Goal: Information Seeking & Learning: Learn about a topic

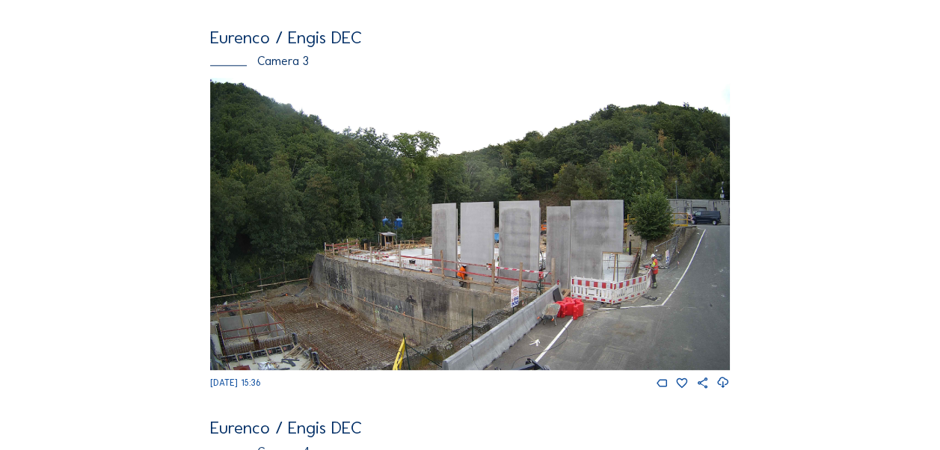
scroll to position [897, 0]
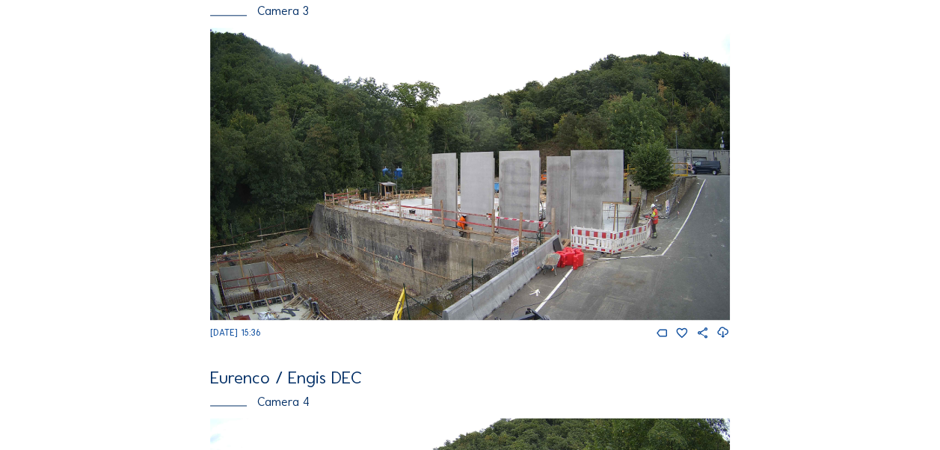
click at [470, 214] on img at bounding box center [469, 174] width 519 height 292
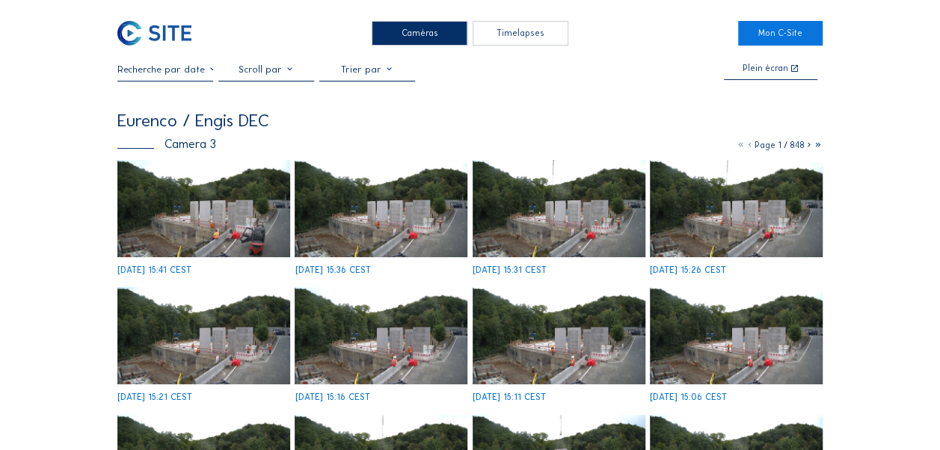
click at [224, 206] on img at bounding box center [203, 208] width 173 height 97
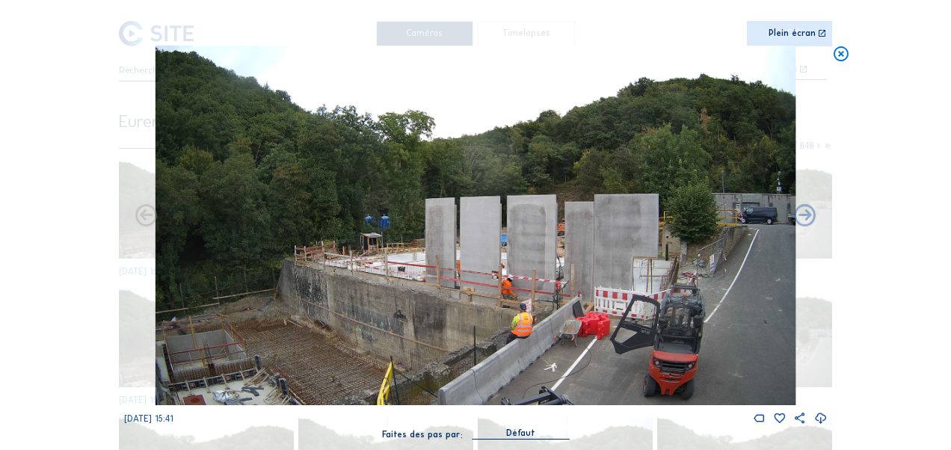
click at [838, 55] on icon at bounding box center [840, 55] width 17 height 18
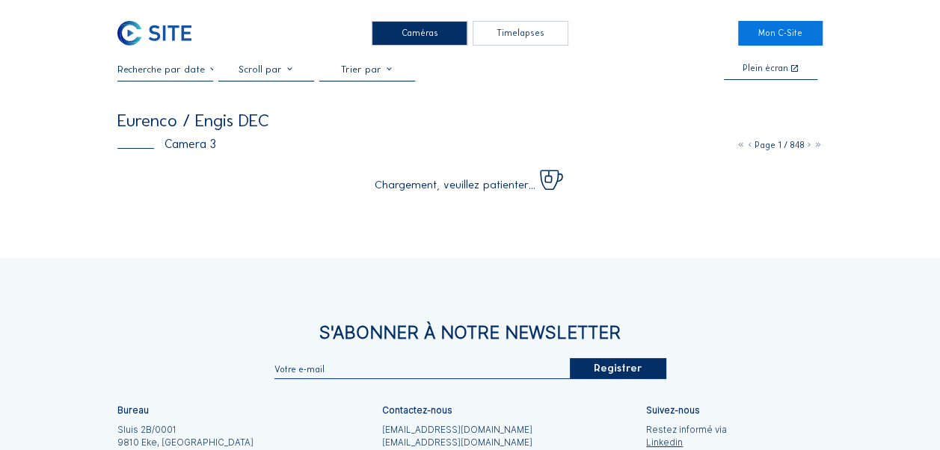
click at [448, 39] on div "Caméras" at bounding box center [419, 33] width 96 height 25
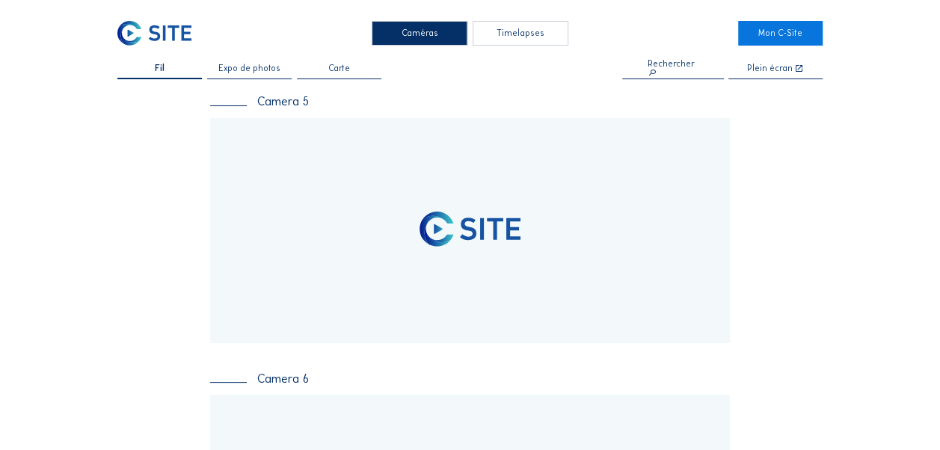
click at [255, 69] on span "Expo de photos" at bounding box center [249, 68] width 62 height 9
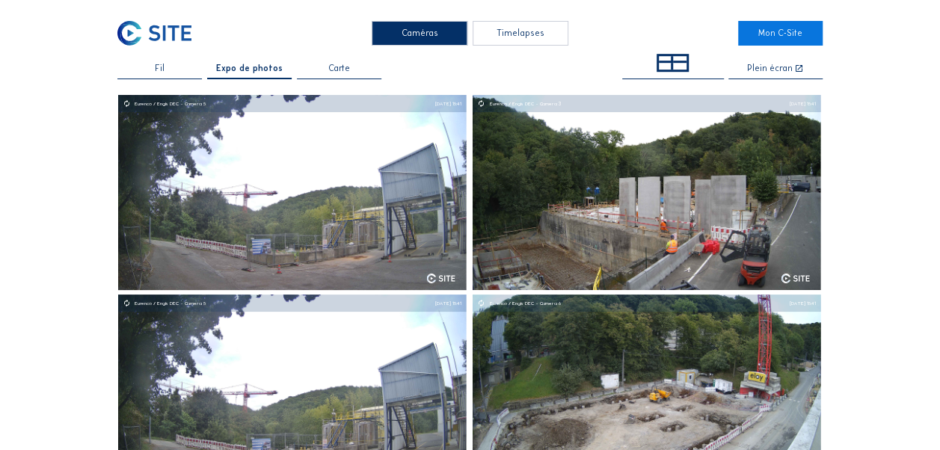
click at [342, 69] on span "Carte" at bounding box center [339, 68] width 22 height 9
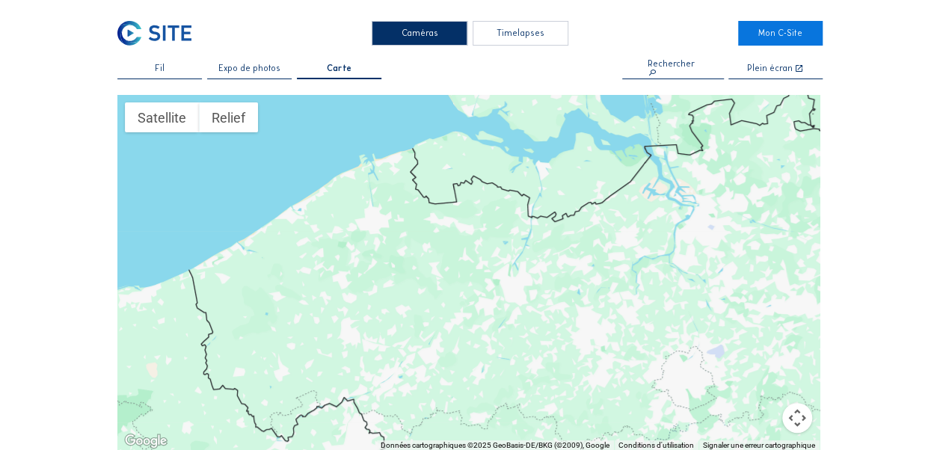
click at [282, 67] on div "Expo de photos" at bounding box center [249, 71] width 84 height 15
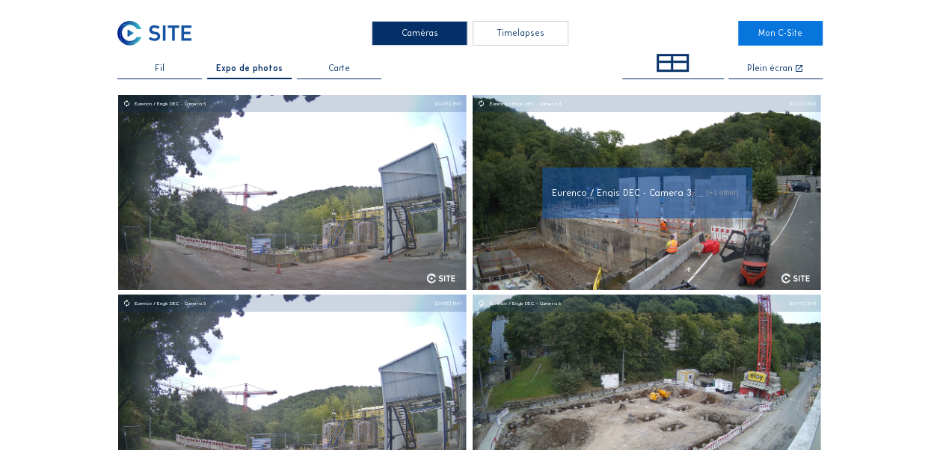
click at [644, 188] on span "Eurenco / Engis DEC - Camera 3, ..." at bounding box center [628, 192] width 152 height 11
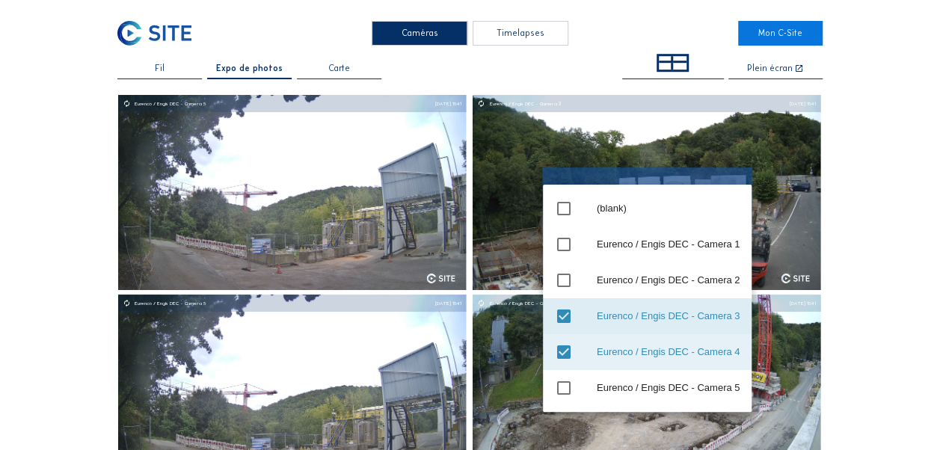
click at [646, 132] on img at bounding box center [646, 192] width 348 height 195
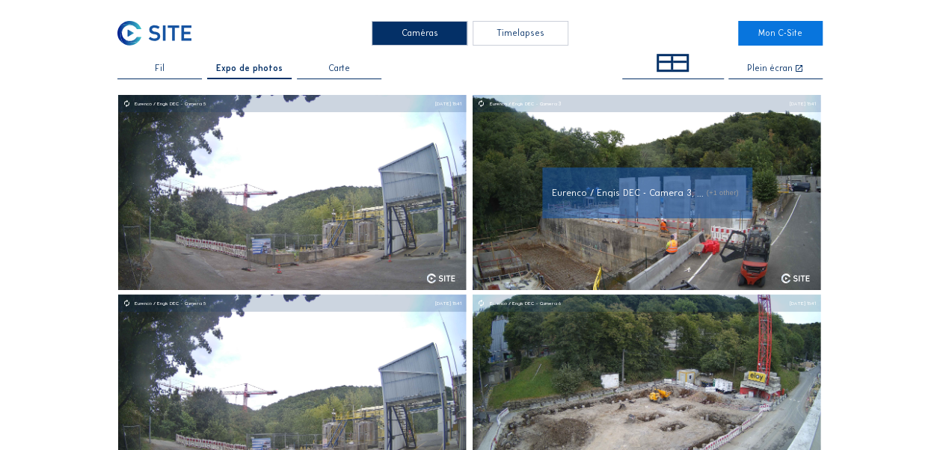
click at [644, 133] on img at bounding box center [646, 192] width 348 height 195
click at [773, 254] on img at bounding box center [646, 192] width 348 height 195
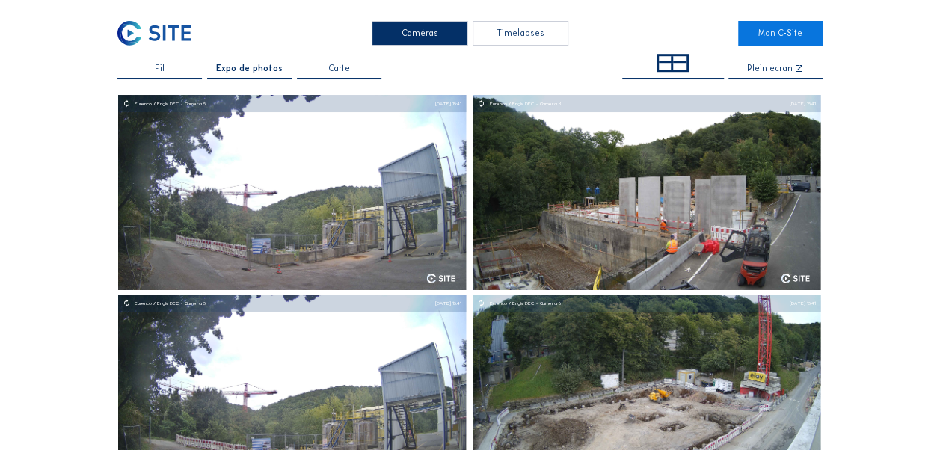
click at [193, 74] on div "Fil" at bounding box center [159, 71] width 84 height 15
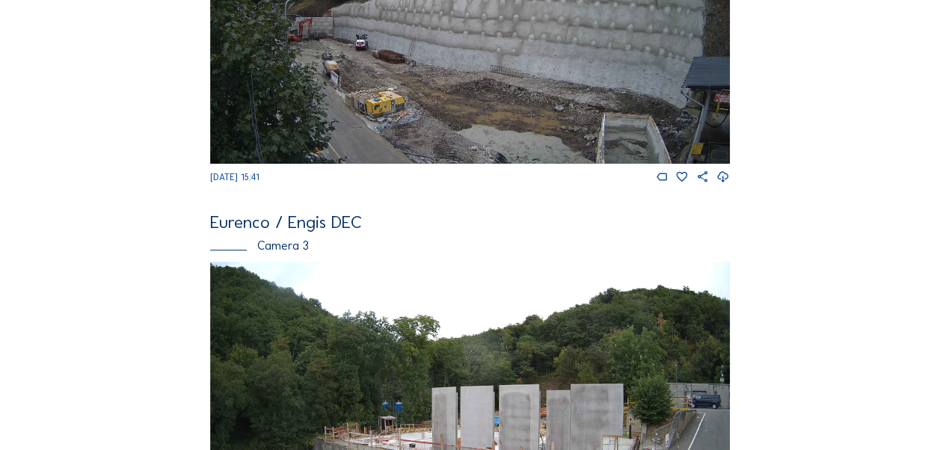
scroll to position [448, 0]
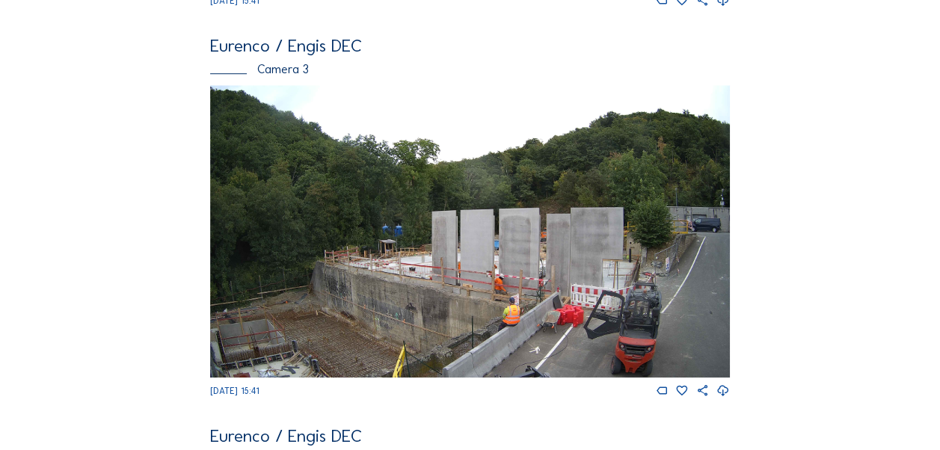
click at [448, 260] on img at bounding box center [469, 231] width 519 height 292
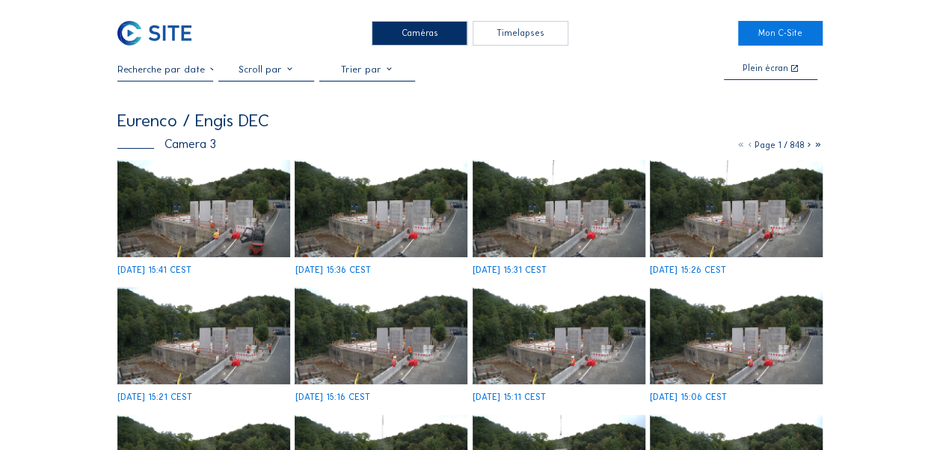
click at [206, 205] on img at bounding box center [203, 208] width 173 height 97
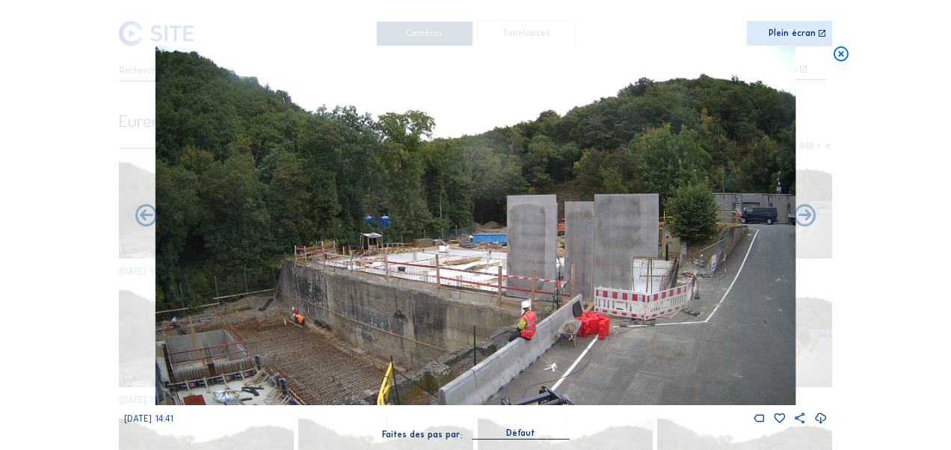
click at [525, 268] on img at bounding box center [475, 226] width 640 height 360
click at [525, 265] on img at bounding box center [475, 226] width 640 height 360
click at [845, 57] on icon at bounding box center [840, 55] width 17 height 18
